Goal: Check status: Check status

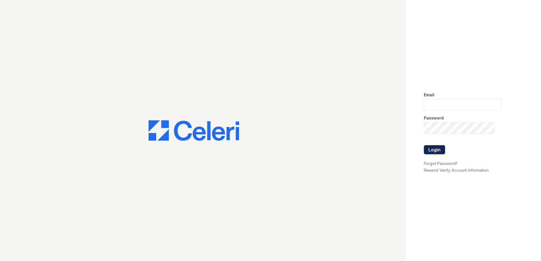
type input "[EMAIL_ADDRESS][DOMAIN_NAME]"
click at [435, 148] on button "Login" at bounding box center [434, 149] width 21 height 9
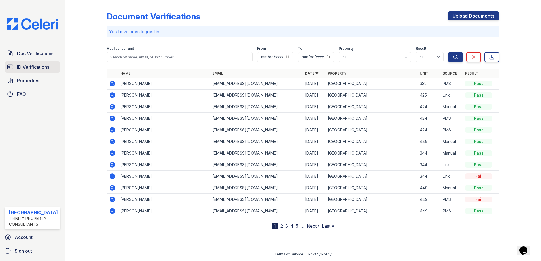
click at [35, 66] on span "ID Verifications" at bounding box center [33, 67] width 32 height 7
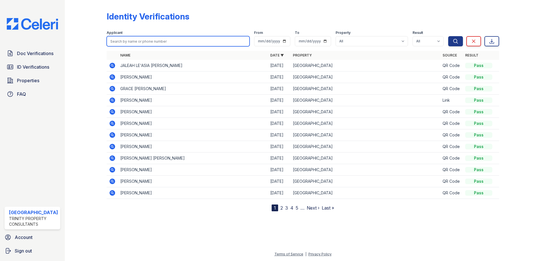
click at [139, 41] on input "search" at bounding box center [178, 41] width 143 height 10
type input "hani"
click at [448, 36] on button "Search" at bounding box center [455, 41] width 15 height 10
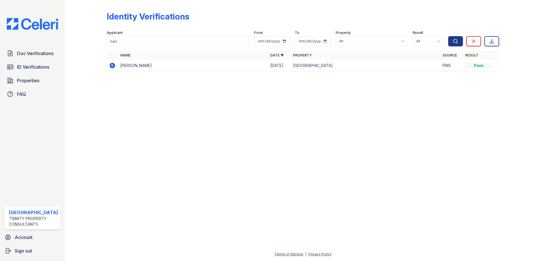
click at [109, 65] on icon at bounding box center [112, 66] width 6 height 6
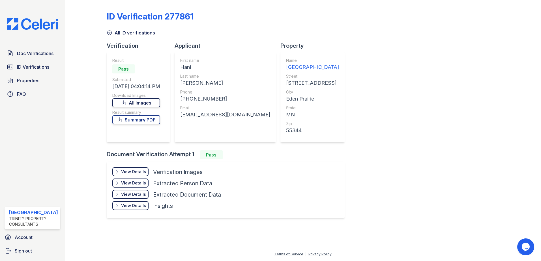
click at [144, 103] on link "All Images" at bounding box center [136, 102] width 48 height 9
click at [110, 32] on icon at bounding box center [110, 33] width 6 height 6
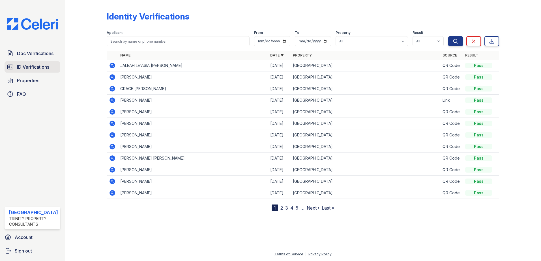
click at [44, 70] on link "ID Verifications" at bounding box center [33, 66] width 56 height 11
click at [108, 66] on td at bounding box center [112, 66] width 11 height 12
click at [111, 66] on icon at bounding box center [112, 65] width 7 height 7
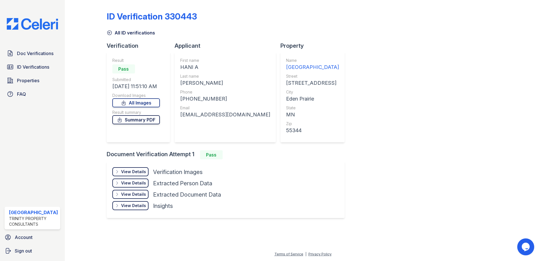
click at [141, 122] on link "Summary PDF" at bounding box center [136, 119] width 48 height 9
